Goal: Task Accomplishment & Management: Manage account settings

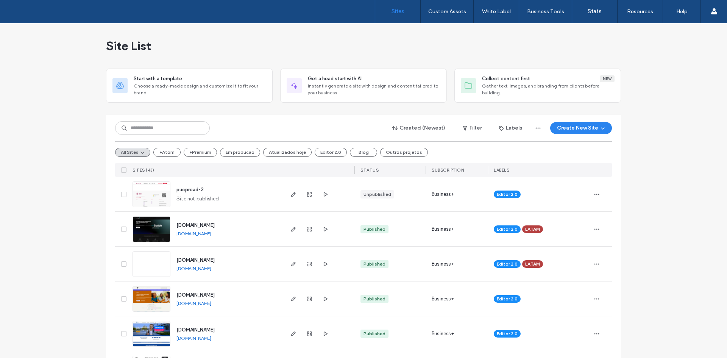
click at [179, 129] on input at bounding box center [162, 128] width 95 height 14
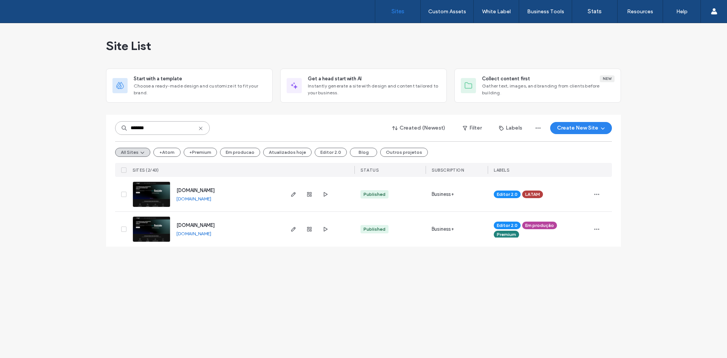
type input "*******"
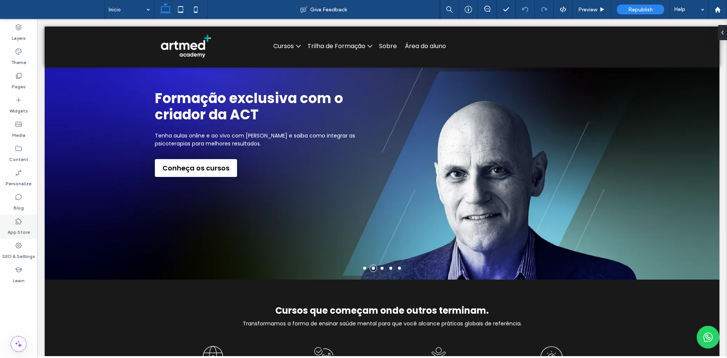
click at [21, 236] on div "App Store" at bounding box center [18, 226] width 37 height 24
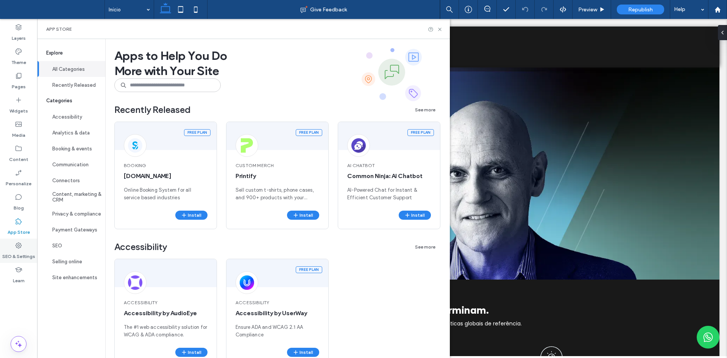
click at [14, 249] on label "SEO & Settings" at bounding box center [18, 254] width 33 height 11
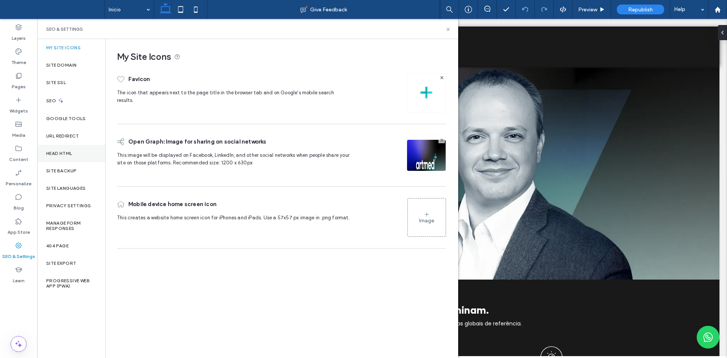
click at [67, 151] on label "Head HTML" at bounding box center [59, 153] width 26 height 5
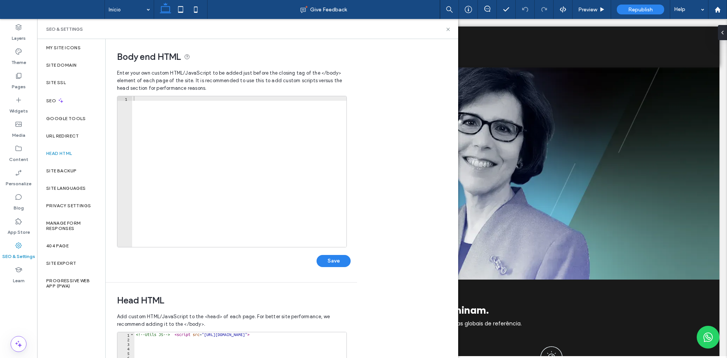
click at [210, 124] on div at bounding box center [239, 176] width 214 height 160
paste textarea "**********"
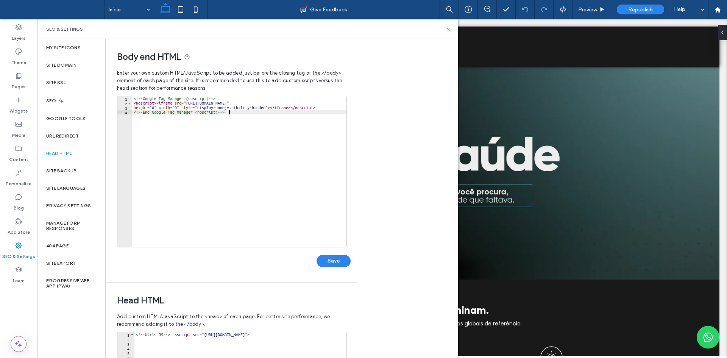
click at [289, 105] on div "<!-- Google Tag Manager (noscript) --> < noscript > < iframe src = "[URL][DOMAI…" at bounding box center [239, 176] width 214 height 160
drag, startPoint x: 289, startPoint y: 105, endPoint x: 297, endPoint y: 103, distance: 7.4
click at [297, 103] on div "<!-- Google Tag Manager (noscript) --> < noscript > < iframe src = "[URL][DOMAI…" at bounding box center [239, 176] width 214 height 160
click at [297, 128] on div "<!-- Google Tag Manager (noscript) --> < noscript > < iframe src = "[URL][DOMAI…" at bounding box center [239, 176] width 214 height 160
type textarea "**********"
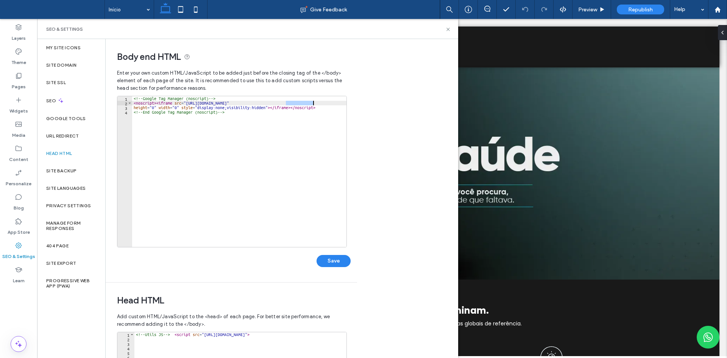
click at [368, 106] on div "**********" at bounding box center [282, 198] width 353 height 319
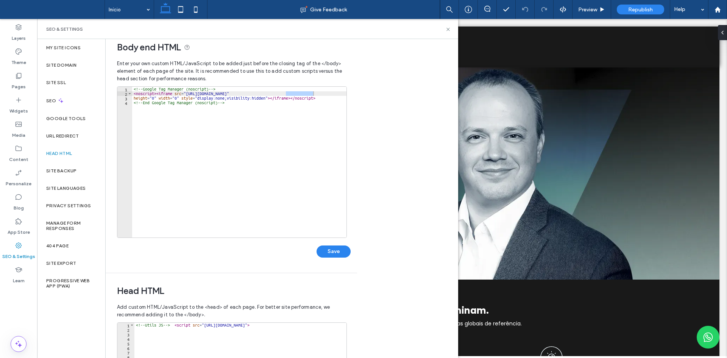
scroll to position [47, 0]
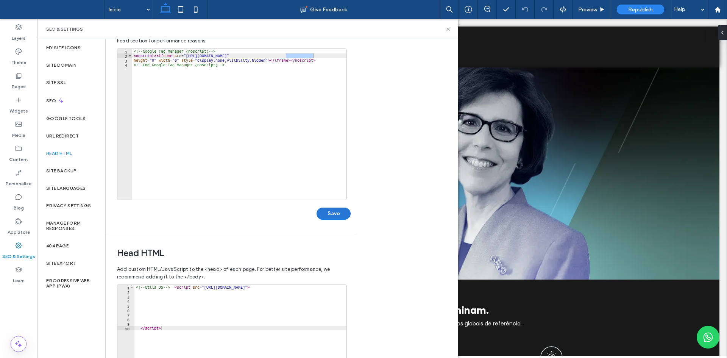
click at [331, 211] on button "Save" at bounding box center [334, 214] width 34 height 12
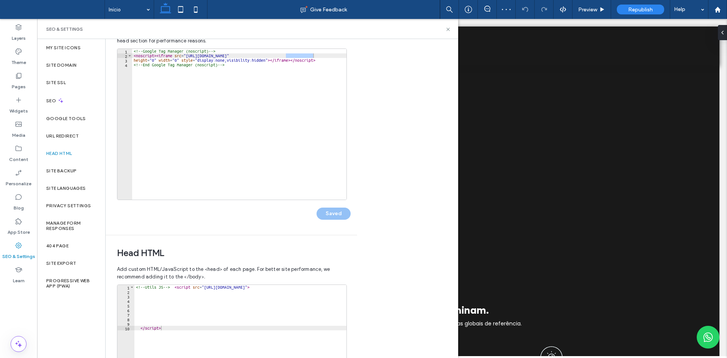
scroll to position [0, 0]
click at [288, 56] on div "<!-- Google Tag Manager (noscript) --> < noscript > < iframe src = "[URL][DOMAI…" at bounding box center [239, 124] width 214 height 151
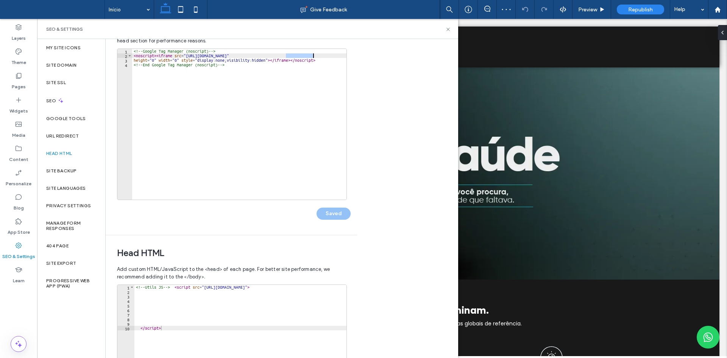
drag, startPoint x: 288, startPoint y: 56, endPoint x: 298, endPoint y: 56, distance: 9.9
click at [298, 56] on div "<!-- Google Tag Manager (noscript) --> < noscript > < iframe src = "[URL][DOMAI…" at bounding box center [239, 129] width 214 height 160
click at [341, 214] on button "Save" at bounding box center [334, 214] width 34 height 12
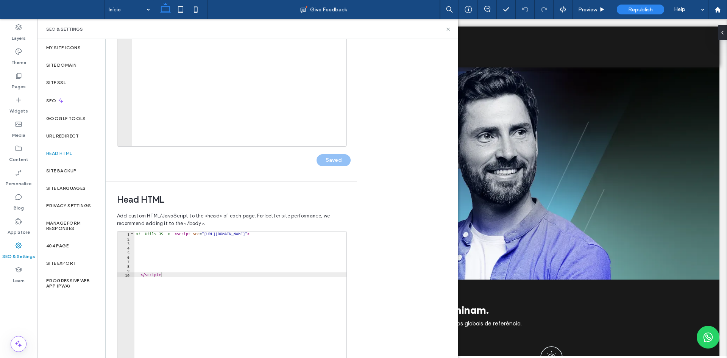
scroll to position [161, 0]
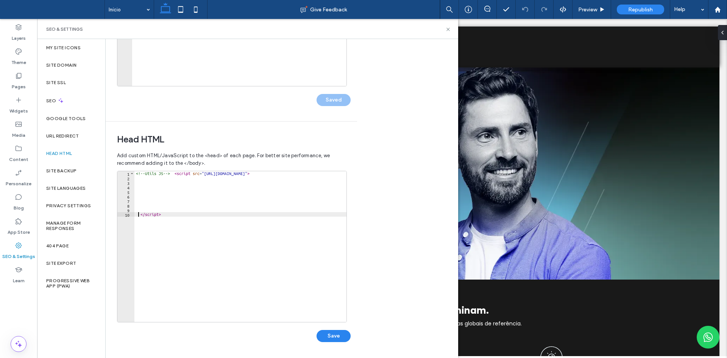
click at [139, 214] on div "<!-- Utils JS --> < script src = "https://artmedacademy.com/utils.js" > </ scri…" at bounding box center [240, 251] width 212 height 160
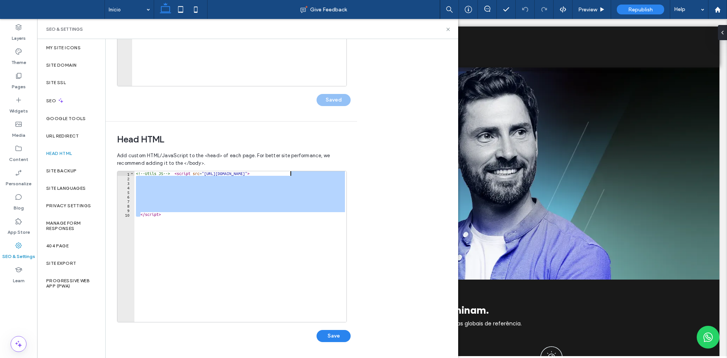
drag, startPoint x: 141, startPoint y: 216, endPoint x: 294, endPoint y: 172, distance: 158.9
click at [294, 172] on div "<!-- Utils JS --> < script src = "https://artmedacademy.com/utils.js" > </ scri…" at bounding box center [240, 251] width 212 height 160
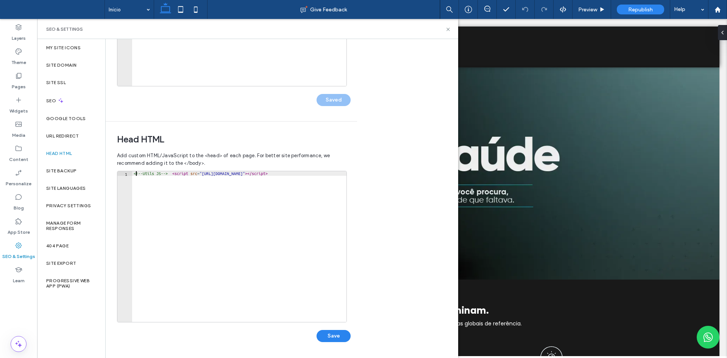
click at [135, 174] on div "<!-- Utils JS --> < script src = "https://artmedacademy.com/utils.js" > </ scri…" at bounding box center [239, 251] width 214 height 160
click at [134, 174] on div "<!-- Utils JS --> < script src = "https://artmedacademy.com/utils.js" > </ scri…" at bounding box center [239, 251] width 214 height 160
type textarea "**********"
click at [320, 171] on div "<!-- Utils JS --> < script src = "https://artmedacademy.com/utils.js" > </ scri…" at bounding box center [239, 251] width 214 height 160
paste textarea "********"
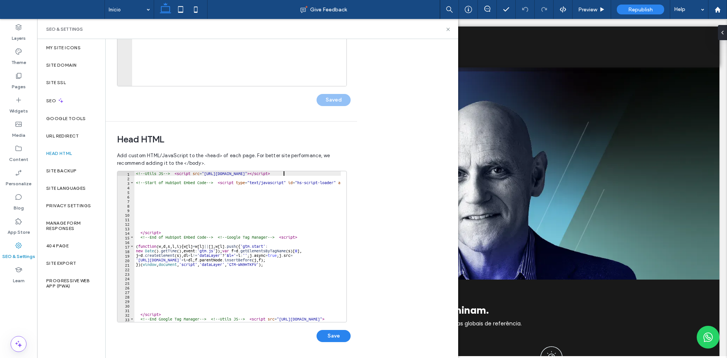
click at [284, 175] on div "<!-- Utils JS --> < script src = "https://artmedacademy.com/utils.js" > </ scri…" at bounding box center [301, 248] width 335 height 154
drag, startPoint x: 284, startPoint y: 175, endPoint x: 212, endPoint y: 173, distance: 72.0
click at [212, 173] on div "<!-- Utils JS --> < script src = "https://artmedacademy.com/utils.js" > </ scri…" at bounding box center [301, 248] width 335 height 154
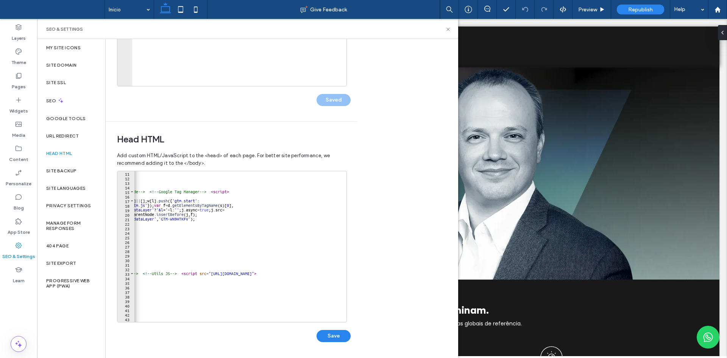
scroll to position [0, 68]
click at [225, 273] on div "</ script > <!-- End of HubSpot Embed Code --> <!-- Google Tag Manager --> < sc…" at bounding box center [233, 248] width 335 height 154
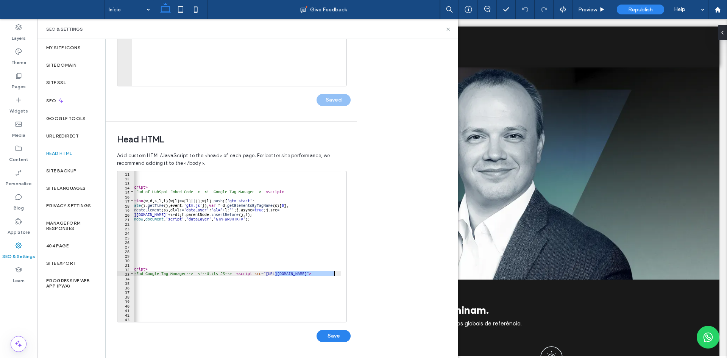
scroll to position [0, 43]
drag, startPoint x: 225, startPoint y: 273, endPoint x: 329, endPoint y: 275, distance: 104.2
click at [329, 275] on div "</ script > <!-- End of HubSpot Embed Code --> <!-- Google Tag Manager --> < sc…" at bounding box center [259, 248] width 335 height 154
paste textarea "**********"
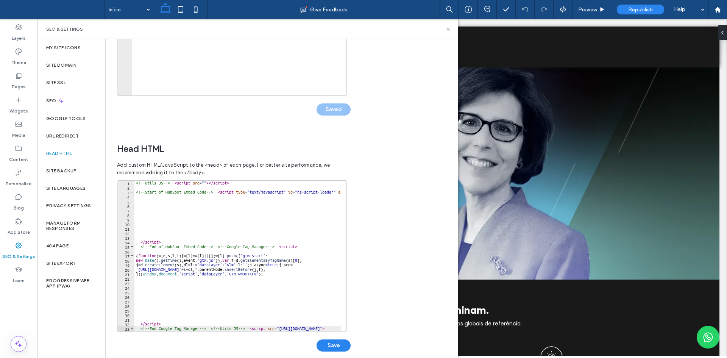
scroll to position [114, 0]
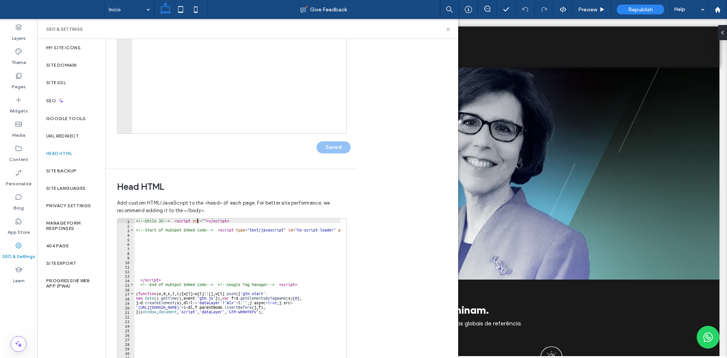
click at [197, 222] on div "<!-- Utils JS --> < script src = "" > </ script > <!-- Start of HubSpot Embed C…" at bounding box center [301, 296] width 335 height 154
type textarea "**********"
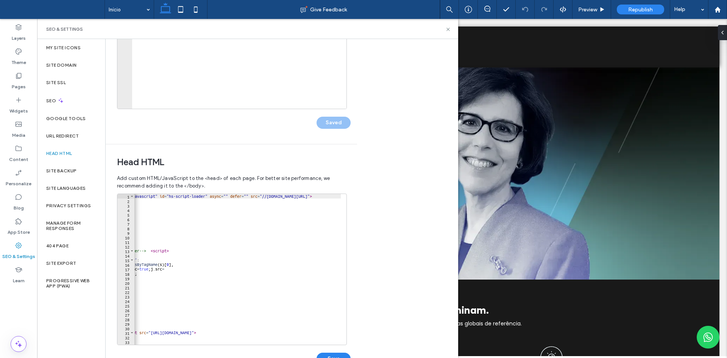
scroll to position [161, 0]
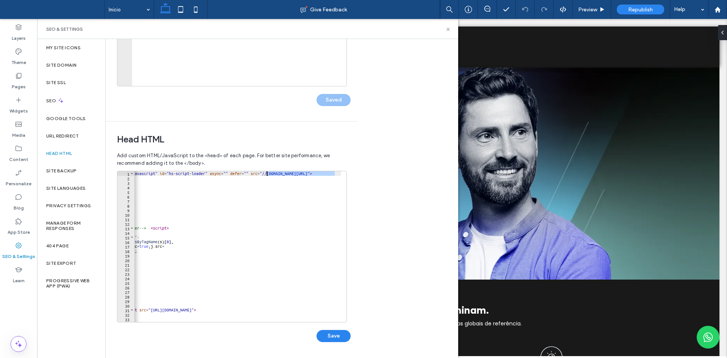
drag, startPoint x: 335, startPoint y: 172, endPoint x: 267, endPoint y: 174, distance: 67.5
click at [267, 174] on div "<!-- Start of HubSpot Embed Code --> < script type = "text/javascript" id = "hs…" at bounding box center [173, 248] width 335 height 154
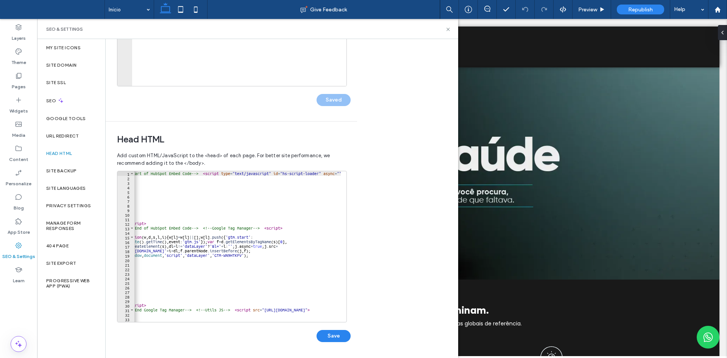
scroll to position [0, 0]
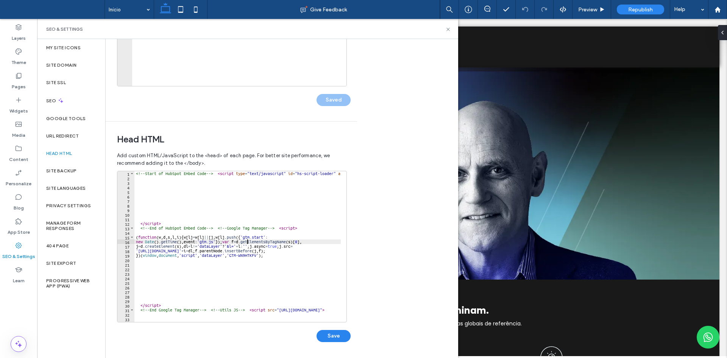
click at [248, 242] on div "<!-- Start of HubSpot Embed Code --> < script type = "text/javascript" id = "hs…" at bounding box center [301, 248] width 335 height 154
type textarea "**********"
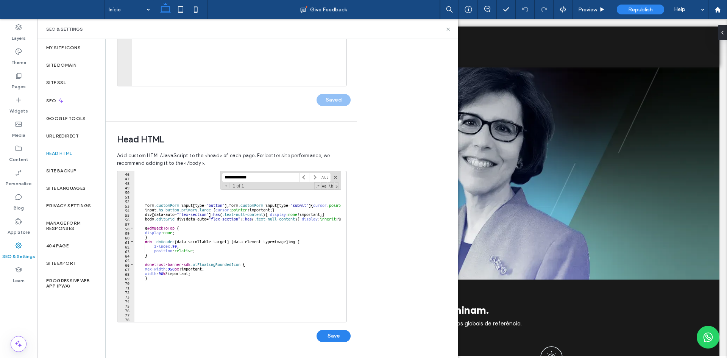
scroll to position [227, 0]
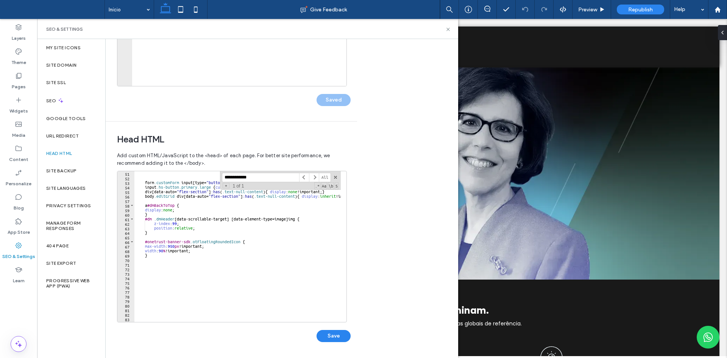
type input "**********"
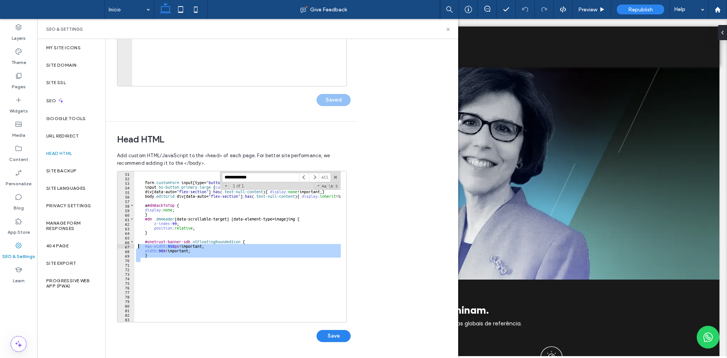
drag, startPoint x: 156, startPoint y: 258, endPoint x: 132, endPoint y: 245, distance: 27.1
click at [132, 245] on div "**********" at bounding box center [232, 247] width 230 height 152
click at [148, 253] on div "**********" at bounding box center [237, 246] width 206 height 151
drag, startPoint x: 154, startPoint y: 256, endPoint x: 133, endPoint y: 243, distance: 24.8
click at [133, 243] on div "**********" at bounding box center [232, 247] width 230 height 152
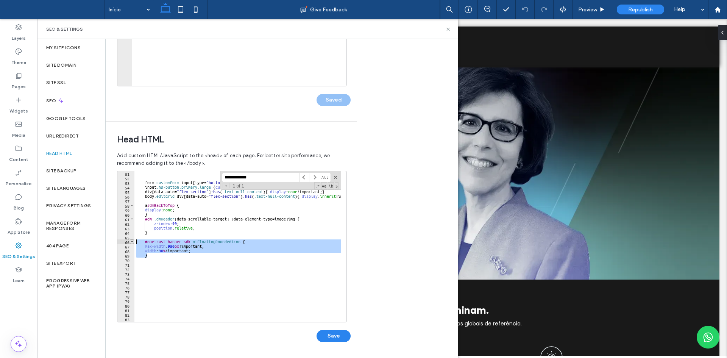
type textarea "**********"
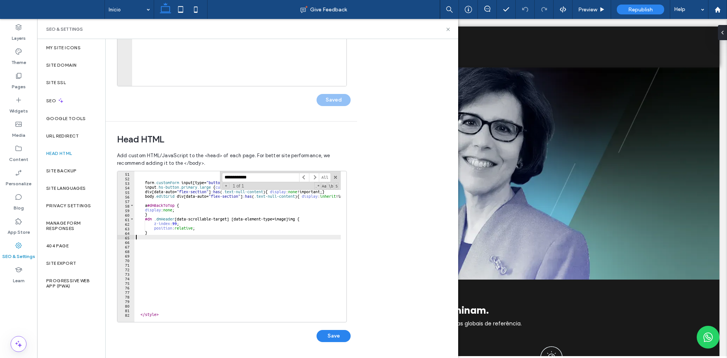
type textarea "*"
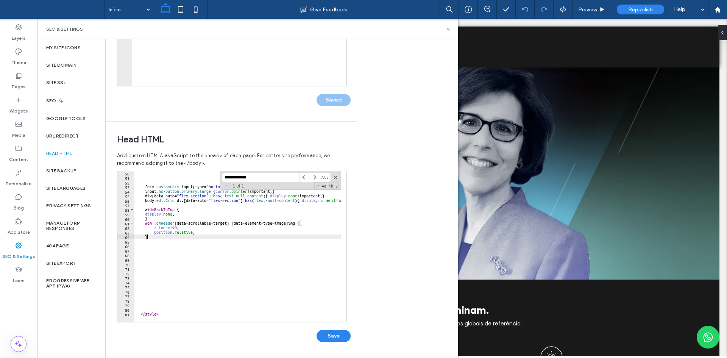
scroll to position [223, 0]
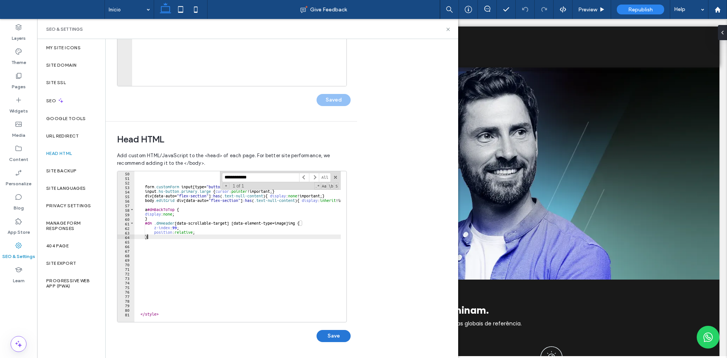
click at [326, 331] on button "Save" at bounding box center [334, 336] width 34 height 12
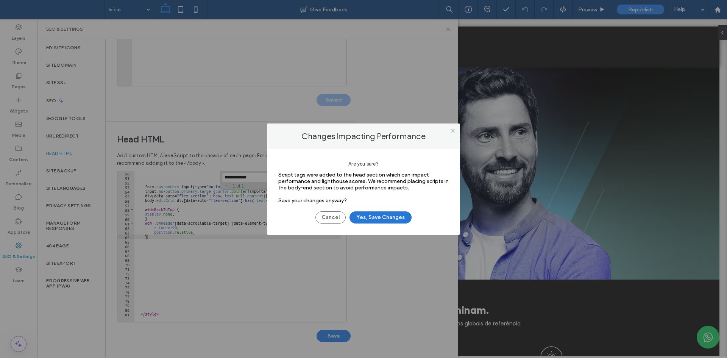
click at [365, 219] on button "Yes, Save Changes" at bounding box center [381, 217] width 62 height 12
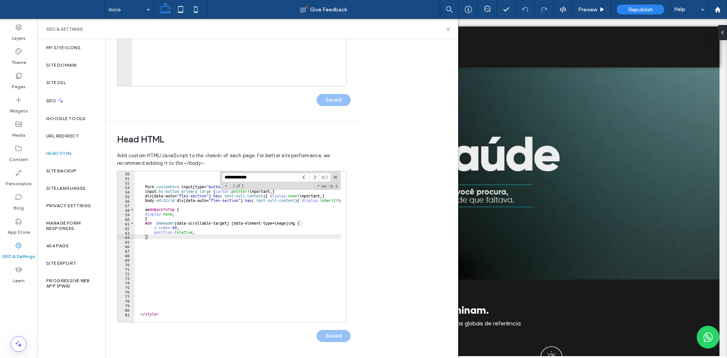
scroll to position [0, 0]
click at [336, 179] on span at bounding box center [335, 177] width 5 height 5
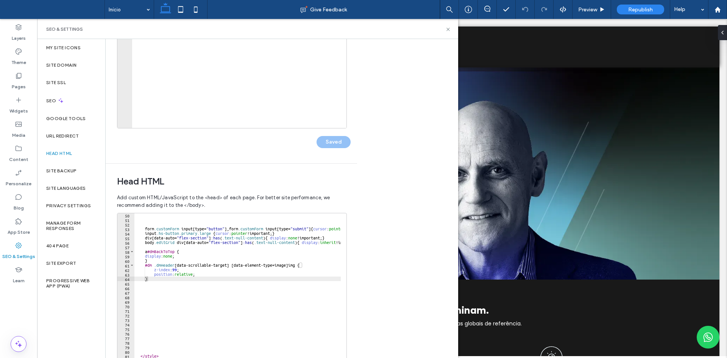
scroll to position [47, 0]
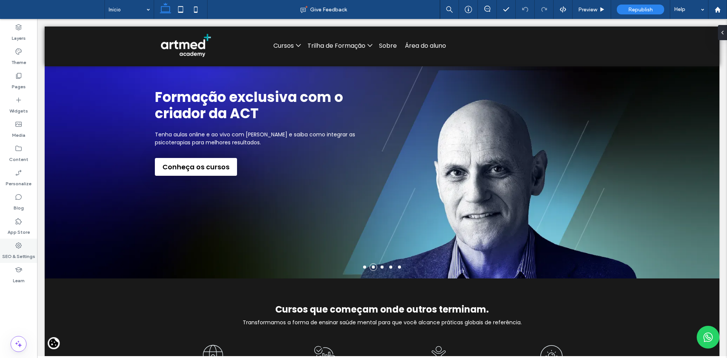
click at [22, 253] on label "SEO & Settings" at bounding box center [18, 254] width 33 height 11
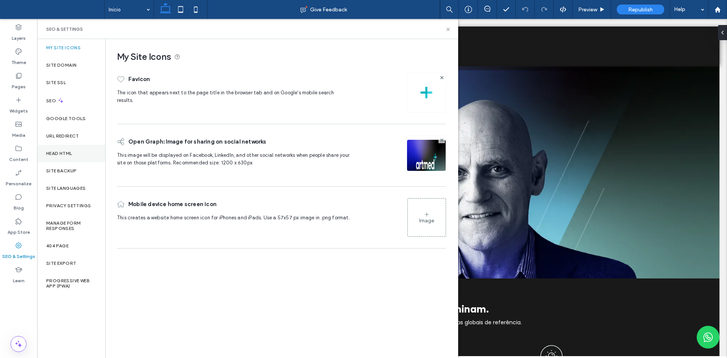
click at [60, 159] on div "Head HTML" at bounding box center [71, 153] width 68 height 17
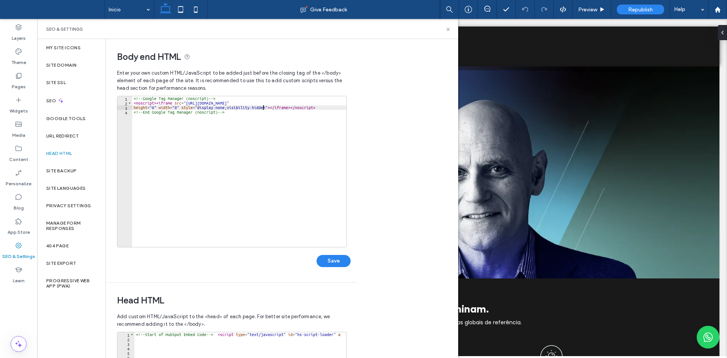
click at [264, 106] on div "<!-- Google Tag Manager (noscript) --> < noscript > < iframe src = "[URL][DOMAI…" at bounding box center [239, 176] width 214 height 160
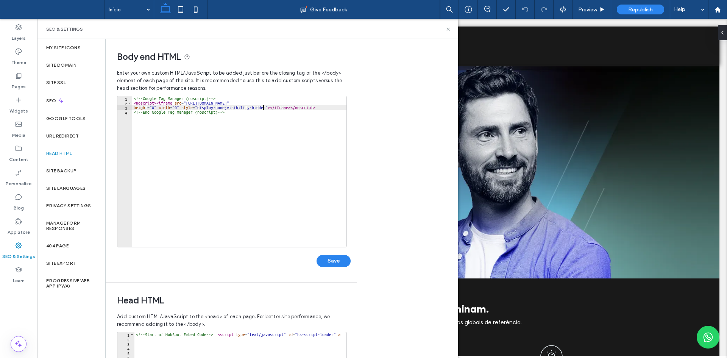
click at [249, 109] on div "<!-- Google Tag Manager (noscript) --> < noscript > < iframe src = "[URL][DOMAI…" at bounding box center [239, 176] width 214 height 160
click at [246, 108] on div "<!-- Google Tag Manager (noscript) --> < noscript > < iframe src = "[URL][DOMAI…" at bounding box center [239, 176] width 214 height 160
click at [236, 108] on div "<!-- Google Tag Manager (noscript) --> < noscript > < iframe src = "[URL][DOMAI…" at bounding box center [239, 176] width 214 height 160
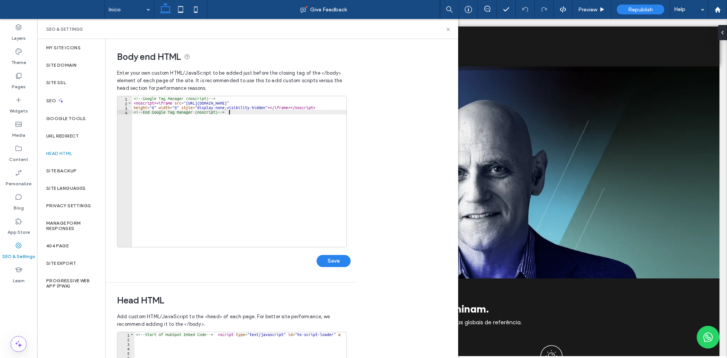
click at [269, 169] on div "<!-- Google Tag Manager (noscript) --> < noscript > < iframe src = "[URL][DOMAI…" at bounding box center [239, 176] width 214 height 160
type textarea "**********"
click at [269, 169] on div "<!-- Google Tag Manager (noscript) --> < noscript > < iframe src = "[URL][DOMAI…" at bounding box center [239, 176] width 214 height 160
click at [261, 132] on div "<!-- Google Tag Manager (noscript) --> < noscript > < iframe src = "[URL][DOMAI…" at bounding box center [239, 171] width 214 height 151
click at [261, 132] on div "<!-- Google Tag Manager (noscript) --> < noscript > < iframe src = "[URL][DOMAI…" at bounding box center [239, 176] width 214 height 160
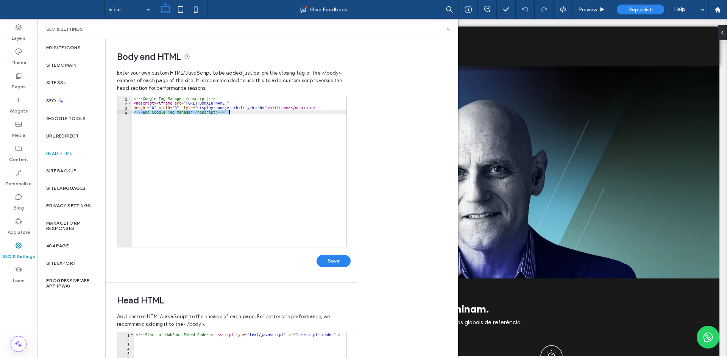
click at [261, 132] on div "<!-- Google Tag Manager (noscript) --> < noscript > < iframe src = "[URL][DOMAI…" at bounding box center [239, 176] width 214 height 160
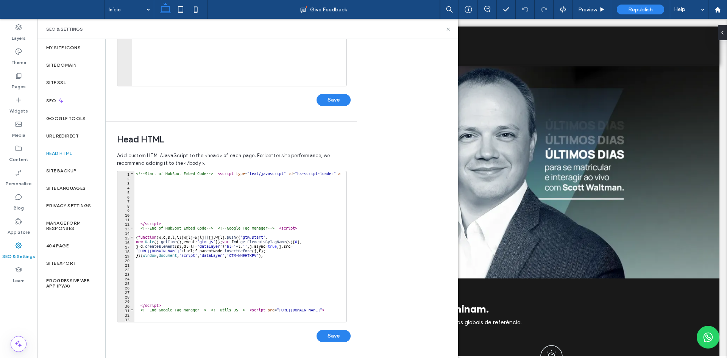
click at [219, 267] on div "<!-- Start of HubSpot Embed Code --> < script type = "text/javascript" id = "hs…" at bounding box center [301, 248] width 335 height 154
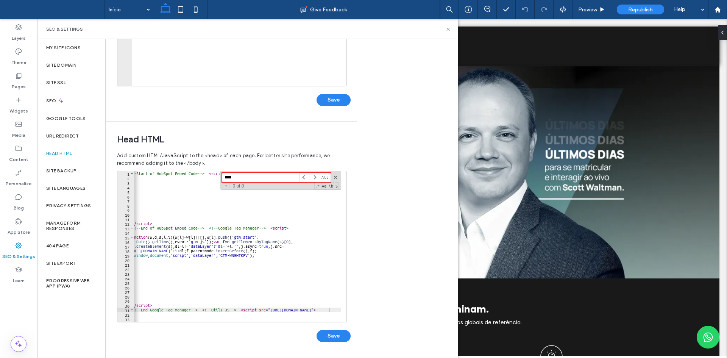
type input "*****"
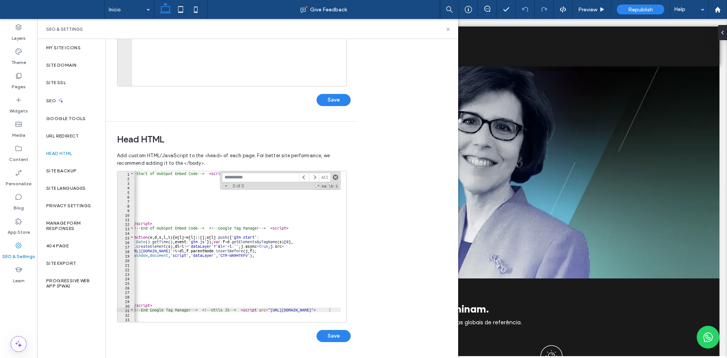
click at [335, 177] on span at bounding box center [335, 177] width 5 height 5
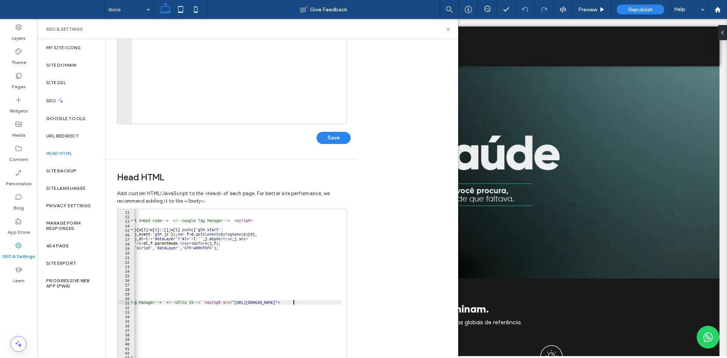
scroll to position [0, 46]
click at [267, 297] on div "</ script > <!-- End of HubSpot Embed Code --> <!-- Google Tag Manager --> < sc…" at bounding box center [280, 286] width 335 height 154
click at [292, 304] on div "</ script > <!-- End of HubSpot Embed Code --> <!-- Google Tag Manager --> < sc…" at bounding box center [280, 286] width 335 height 154
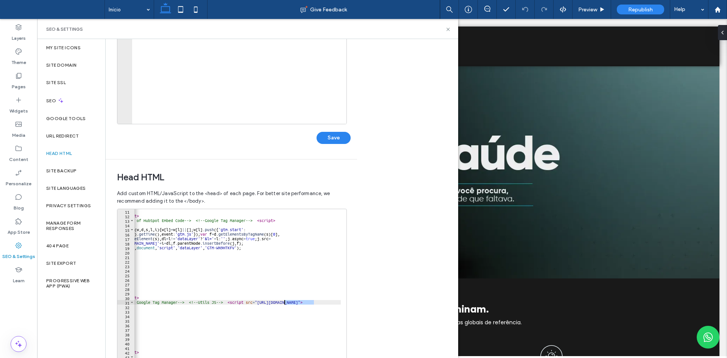
click at [292, 304] on div "</ script > <!-- End of HubSpot Embed Code --> <!-- Google Tag Manager --> < sc…" at bounding box center [280, 286] width 335 height 154
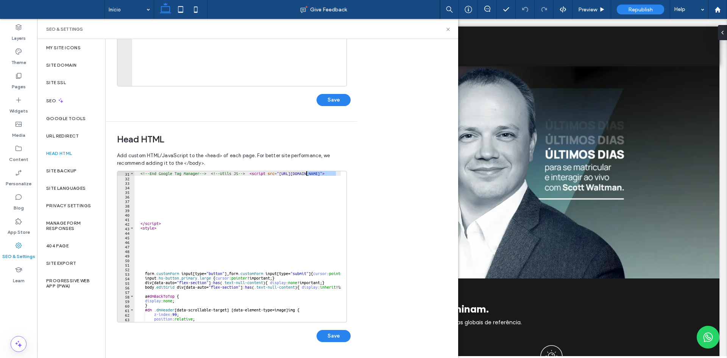
scroll to position [136, 0]
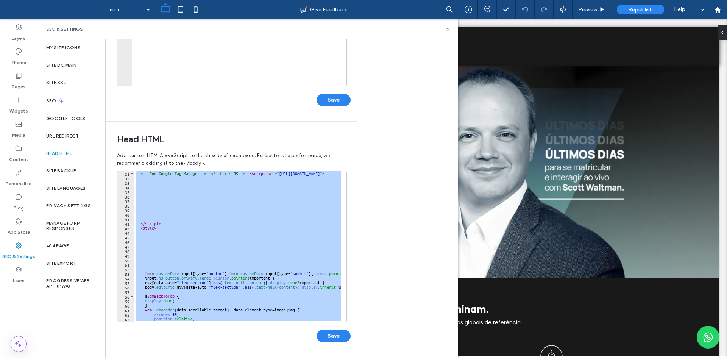
click at [244, 280] on div "<!-- End Google Tag Manager --> <!-- Utils JS --> < script src = "[URL][DOMAIN_…" at bounding box center [237, 246] width 206 height 151
type textarea "**********"
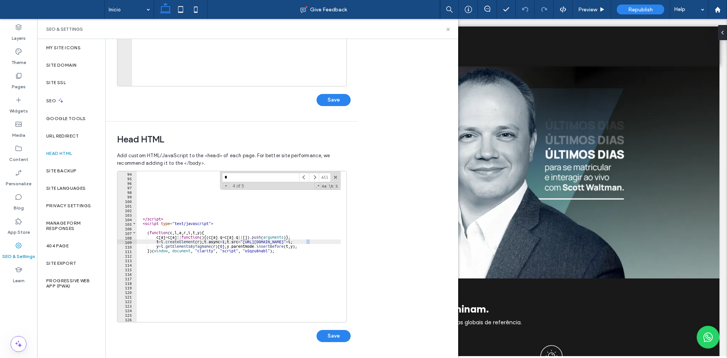
scroll to position [423, 0]
type input "*"
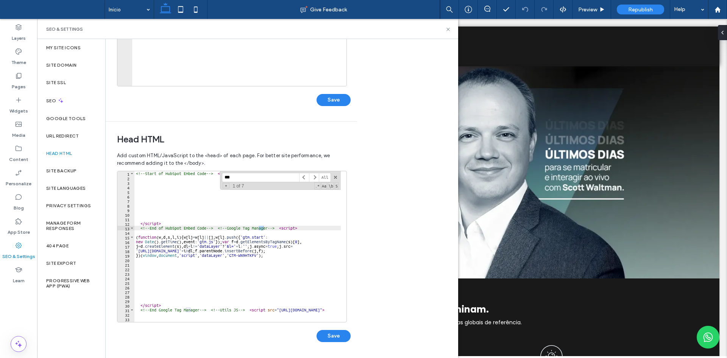
scroll to position [0, 0]
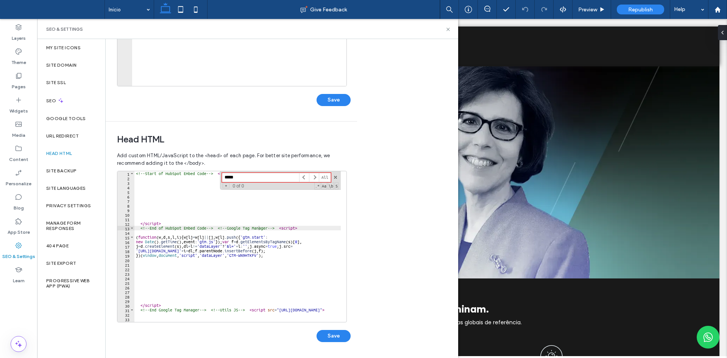
type input "****"
click at [274, 180] on input "****" at bounding box center [260, 177] width 77 height 9
click at [336, 177] on span at bounding box center [335, 177] width 5 height 5
type textarea "**********"
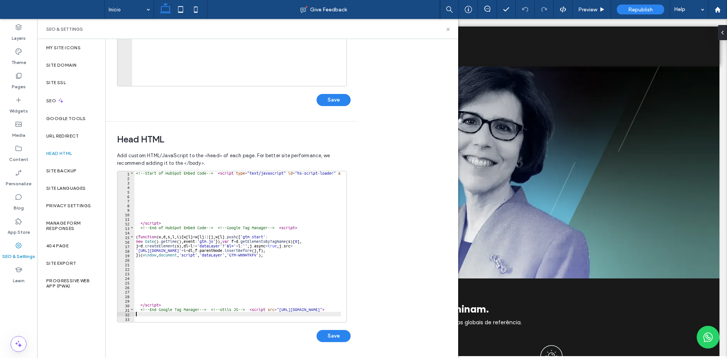
scroll to position [0, 0]
click at [233, 316] on div at bounding box center [301, 318] width 335 height 8
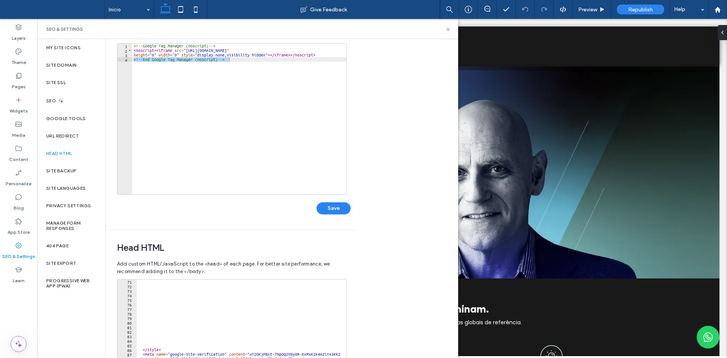
scroll to position [0, 0]
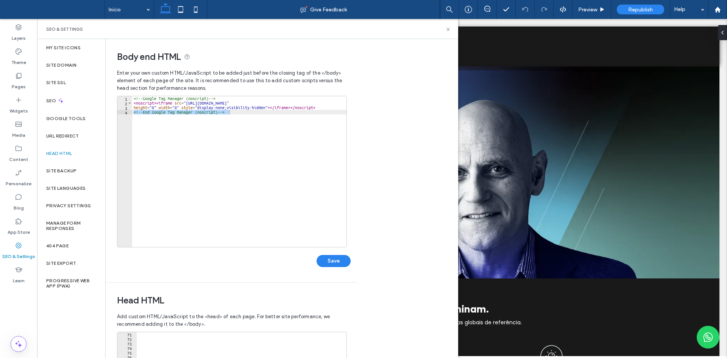
click at [215, 132] on div "<!-- Google Tag Manager (noscript) --> < noscript > < iframe src = "[URL][DOMAI…" at bounding box center [239, 171] width 214 height 151
type textarea "**********"
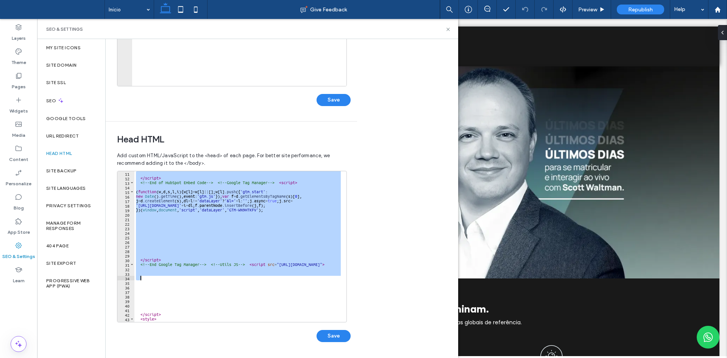
scroll to position [68, 0]
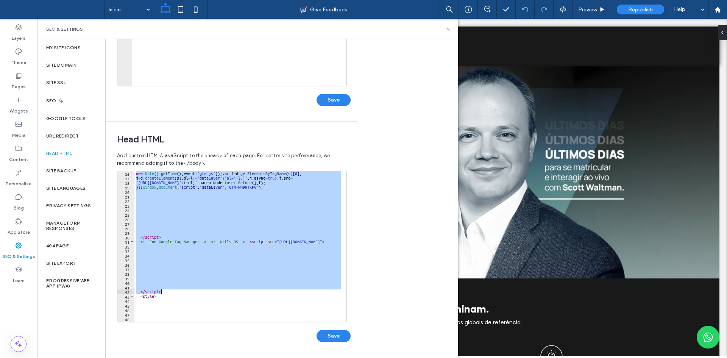
drag, startPoint x: 136, startPoint y: 174, endPoint x: 292, endPoint y: 293, distance: 196.6
click at [292, 293] on div "new Date ( ) . getTime ( ) , event : 'gtm.js' }) ; var f = d . getElementsByTag…" at bounding box center [301, 248] width 335 height 154
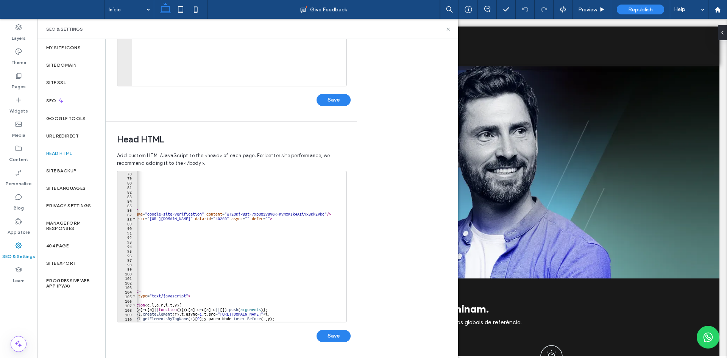
scroll to position [0, 23]
click at [331, 217] on div "</ style > < meta name = "google-site-verification" content = "wT2OKjPBst-79pOQ…" at bounding box center [281, 248] width 335 height 154
click at [331, 216] on div "</ style > < meta name = "google-site-verification" content = "wT2OKjPBst-79pOQ…" at bounding box center [281, 248] width 335 height 154
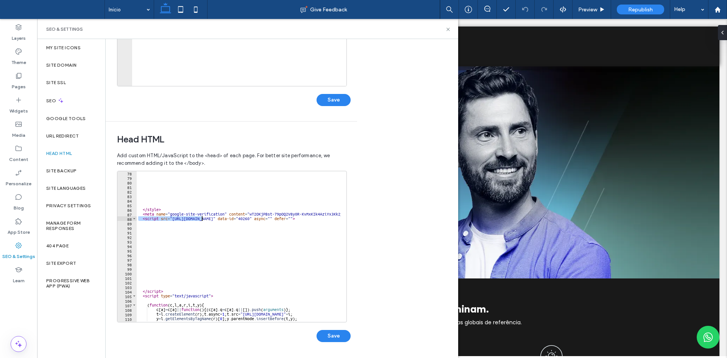
scroll to position [0, 0]
drag, startPoint x: 331, startPoint y: 214, endPoint x: 164, endPoint y: 216, distance: 167.5
click at [164, 216] on div "</ style > < meta name = "google-site-verification" content = "wT2OKjPBst-79pOQ…" at bounding box center [304, 248] width 335 height 154
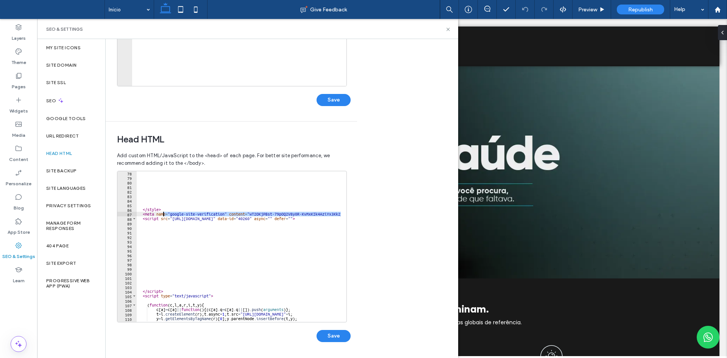
click at [178, 219] on div "</ style > < meta name = "google-site-verification" content = "wT2OKjPBst-79pOQ…" at bounding box center [304, 248] width 335 height 154
click at [177, 215] on div "</ style > < meta name = "google-site-verification" content = "wT2OKjPBst-79pOQ…" at bounding box center [304, 248] width 335 height 154
type textarea "**********"
drag, startPoint x: 177, startPoint y: 215, endPoint x: 210, endPoint y: 213, distance: 33.8
click at [210, 213] on div "</ style > < meta name = "google-site-verification" content = "wT2OKjPBst-79pOQ…" at bounding box center [304, 248] width 335 height 154
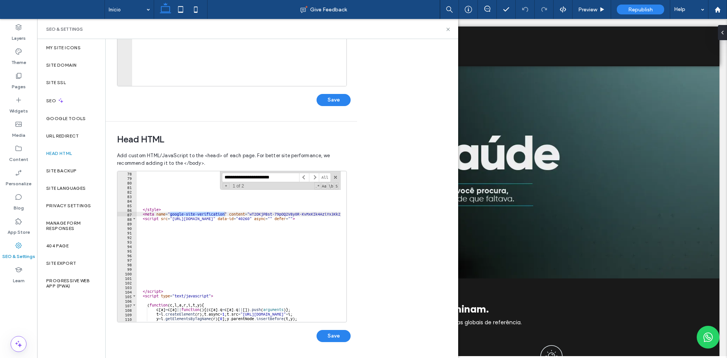
paste input
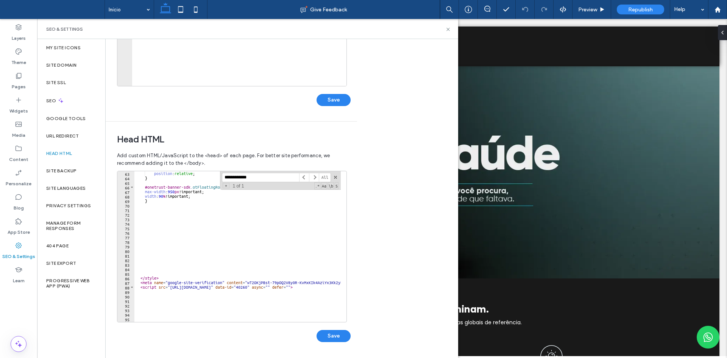
scroll to position [373, 0]
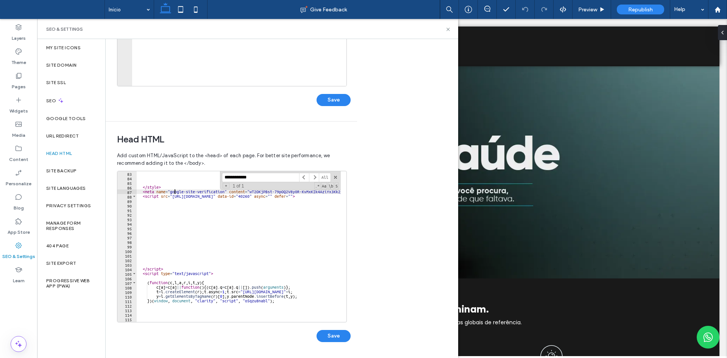
click at [175, 194] on div "</ style > < meta name = "google-site-verification" content = "wT2OKjPBst-79pOQ…" at bounding box center [304, 248] width 335 height 154
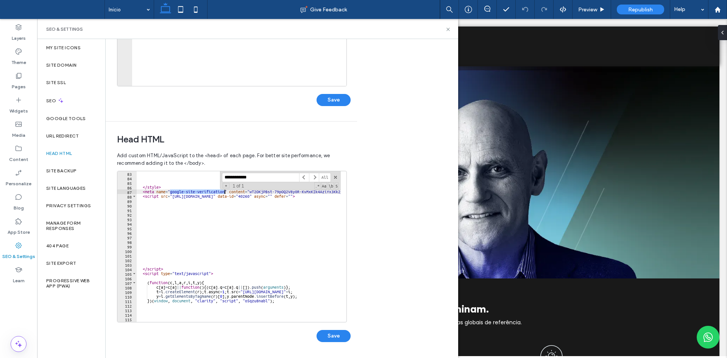
drag, startPoint x: 175, startPoint y: 194, endPoint x: 200, endPoint y: 193, distance: 25.8
click at [200, 193] on div "</ style > < meta name = "google-site-verification" content = "wT2OKjPBst-79pOQ…" at bounding box center [304, 248] width 335 height 154
type input "**********"
click at [312, 180] on span at bounding box center [314, 177] width 10 height 9
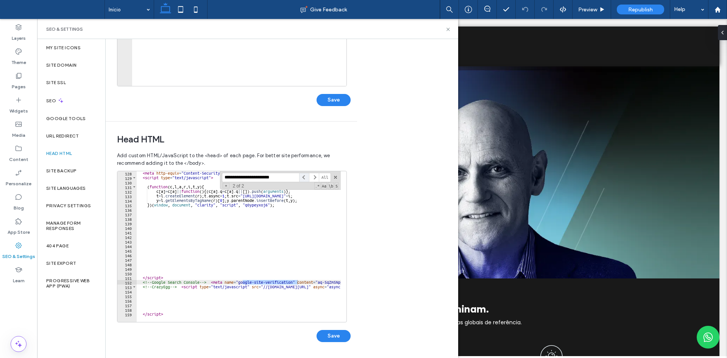
click at [306, 179] on span at bounding box center [304, 177] width 10 height 9
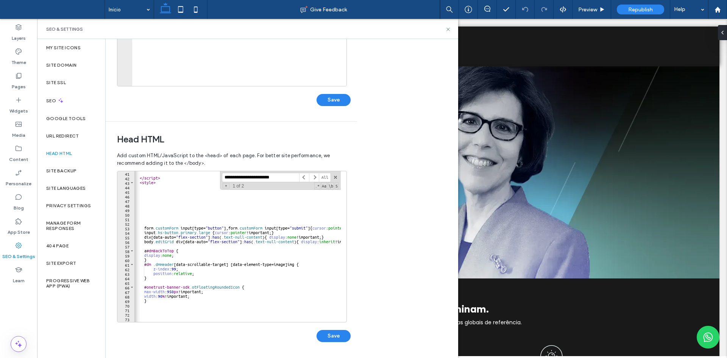
scroll to position [0, 0]
type textarea "**********"
click at [194, 256] on div "</ script > < style > form .customForm input [ type = " button " ], form .custo…" at bounding box center [301, 248] width 335 height 154
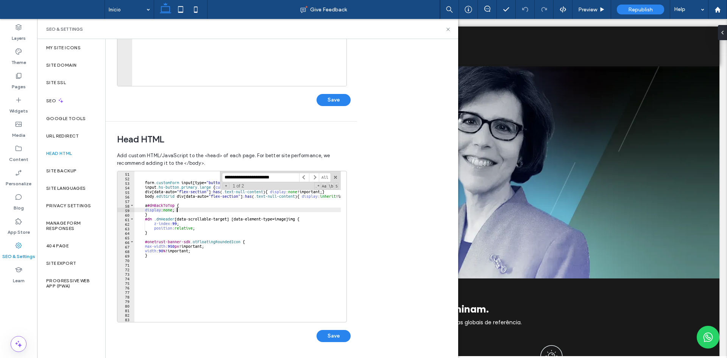
scroll to position [319, 0]
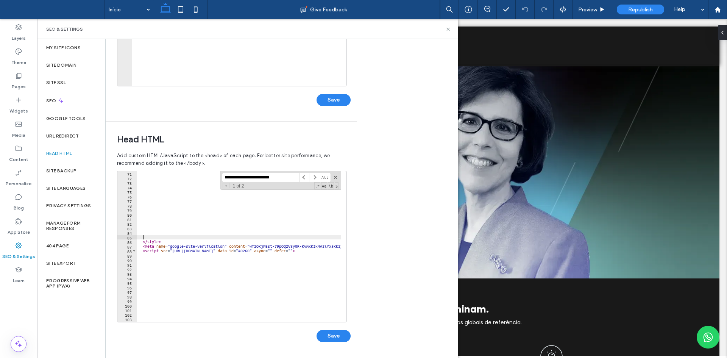
click at [175, 238] on div "</ style > < meta name = "google-site-verification" content = "wT2OKjPBst-79pOQ…" at bounding box center [304, 248] width 335 height 154
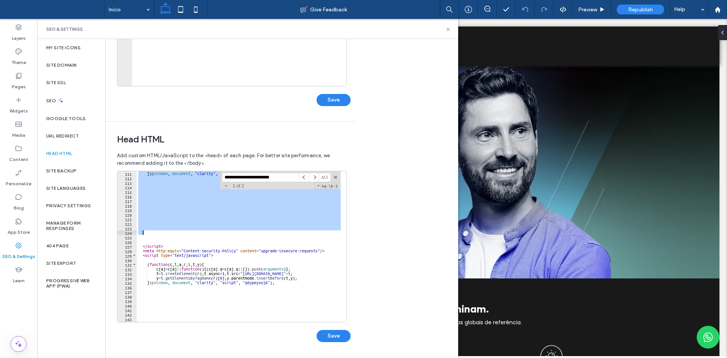
scroll to position [500, 0]
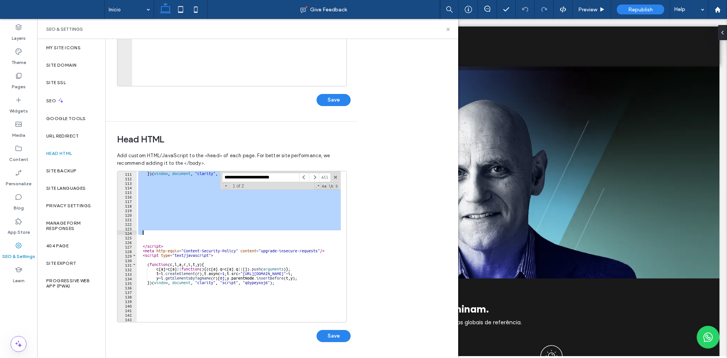
drag, startPoint x: 178, startPoint y: 242, endPoint x: 184, endPoint y: 230, distance: 12.5
click at [184, 230] on div "}) ( window , document , "clarity" , "script" , "o5qzu8nabl" ) ; </ script > < …" at bounding box center [304, 248] width 335 height 154
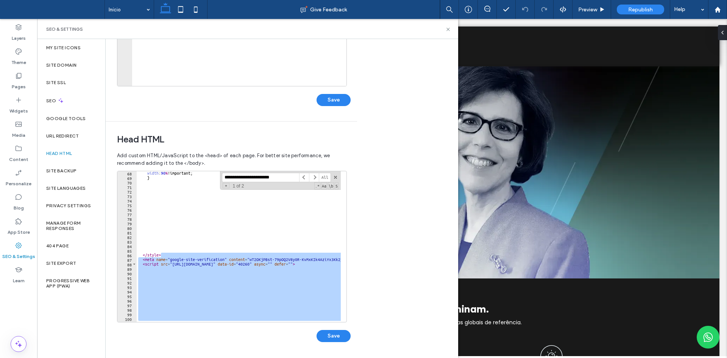
scroll to position [305, 0]
click at [170, 255] on div "**********" at bounding box center [239, 246] width 204 height 151
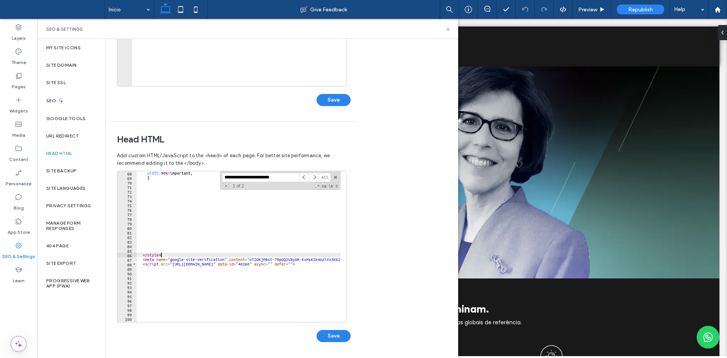
click at [167, 260] on div "width : 90 % !important; } </ style > < meta name = "google-site-verification" …" at bounding box center [304, 248] width 335 height 154
type textarea "**********"
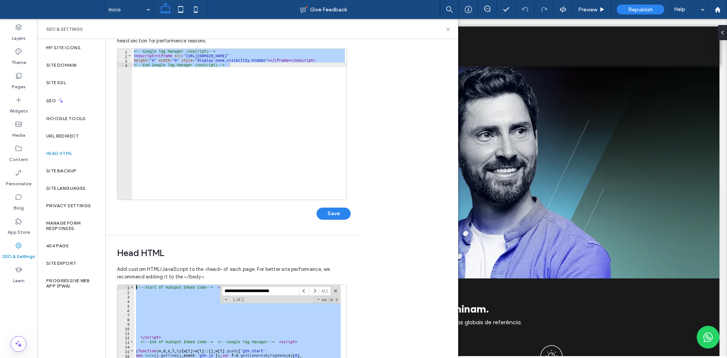
scroll to position [0, 0]
drag, startPoint x: 165, startPoint y: 254, endPoint x: 174, endPoint y: 298, distance: 44.5
click at [174, 299] on div "<!-- Start of HubSpot Embed Code --> < script type = "text/javascript" id = "hs…" at bounding box center [301, 362] width 335 height 154
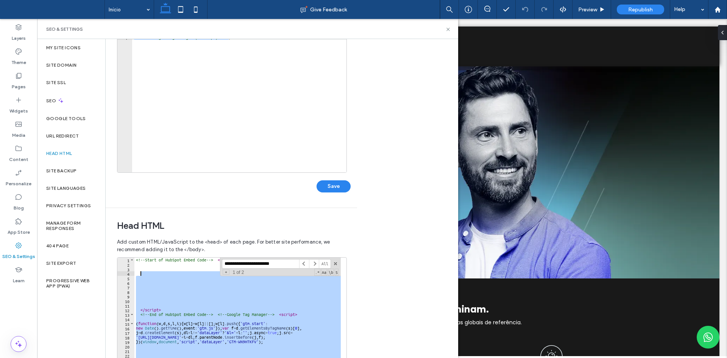
scroll to position [161, 0]
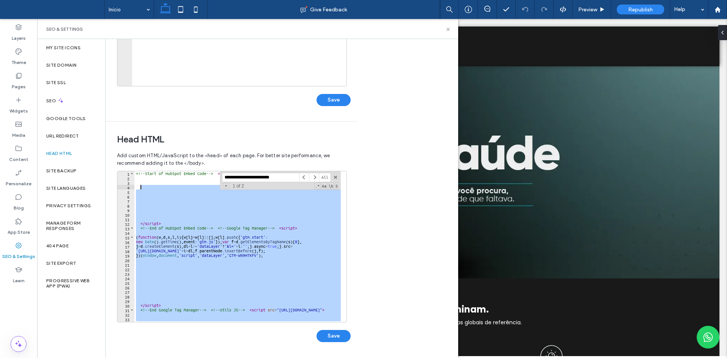
click at [334, 178] on span at bounding box center [335, 177] width 5 height 5
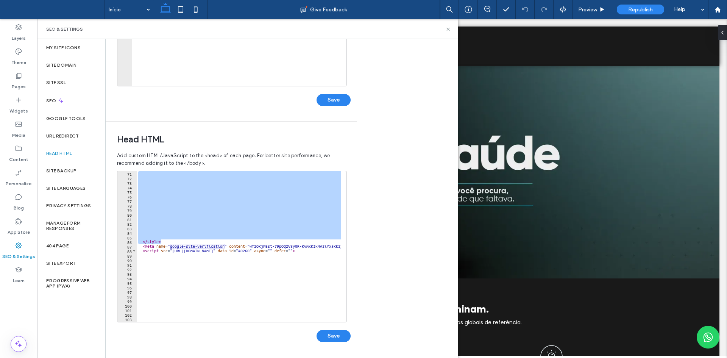
scroll to position [318, 0]
click at [163, 237] on div "**********" at bounding box center [239, 246] width 204 height 151
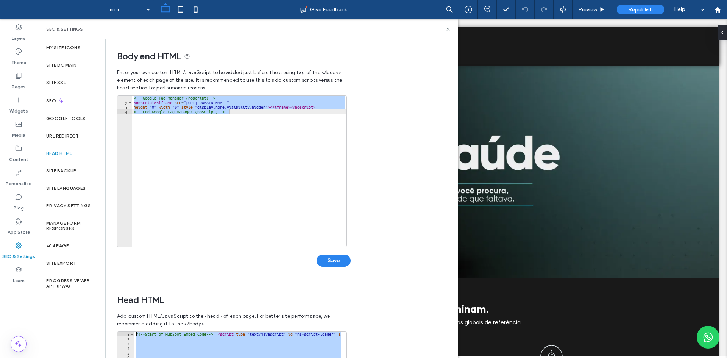
scroll to position [0, 0]
drag, startPoint x: 166, startPoint y: 241, endPoint x: 135, endPoint y: 335, distance: 99.1
type textarea "**********"
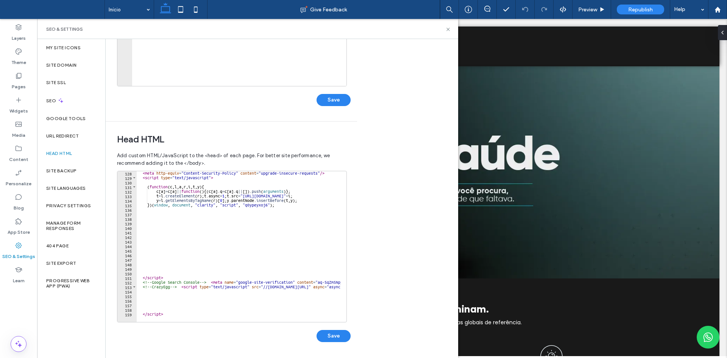
scroll to position [578, 0]
click at [449, 29] on use at bounding box center [448, 29] width 3 height 3
